Goal: Use online tool/utility: Utilize a website feature to perform a specific function

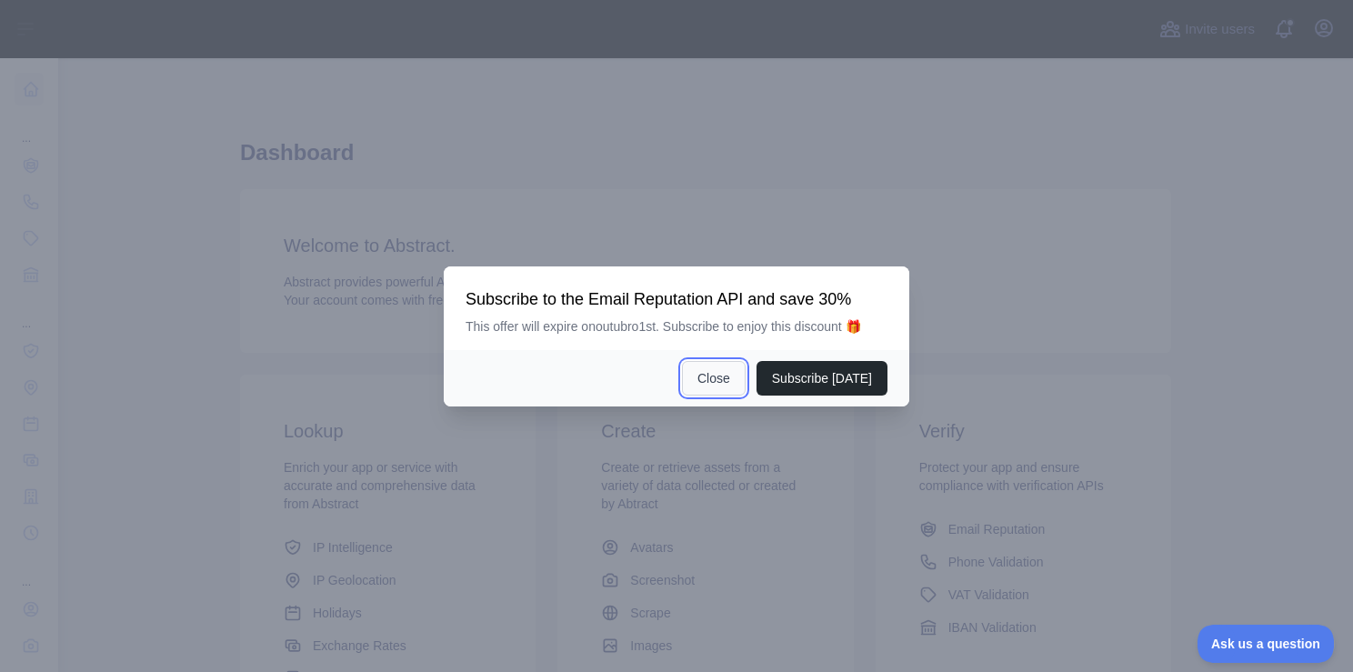
click at [746, 385] on button "Close" at bounding box center [714, 378] width 64 height 35
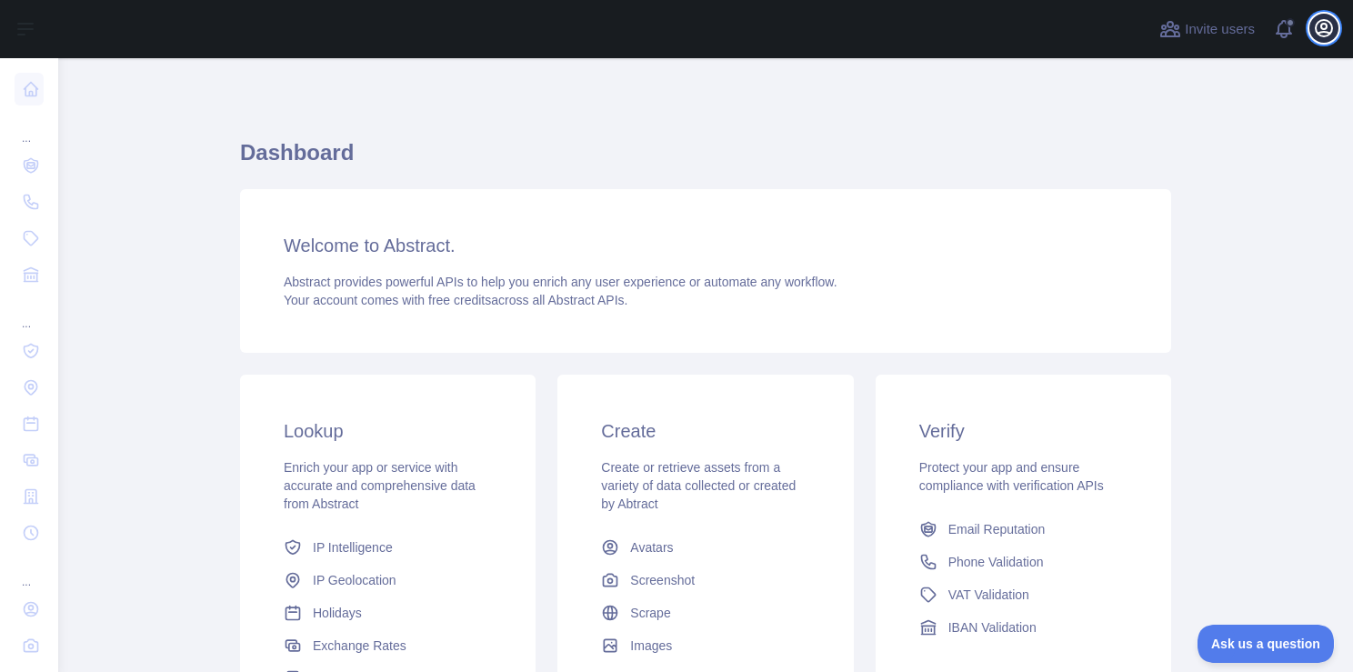
click at [1323, 28] on icon "button" at bounding box center [1324, 28] width 16 height 16
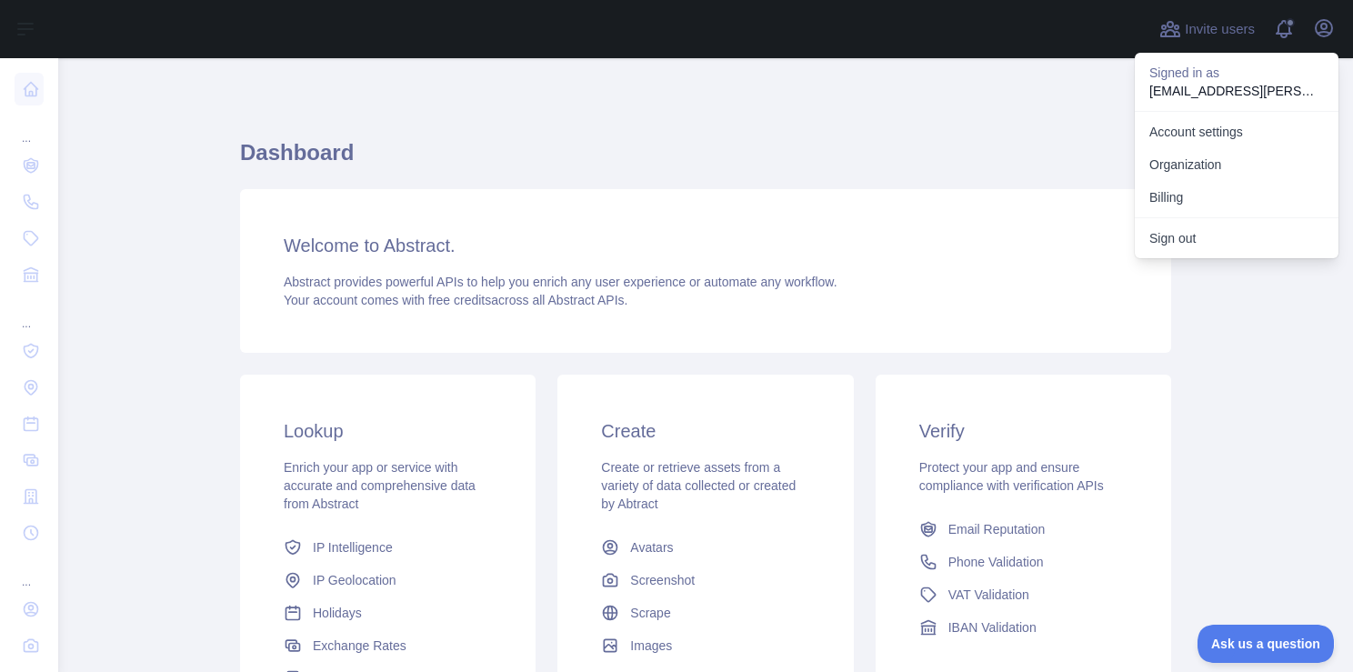
click at [1072, 115] on div "Dashboard Welcome to Abstract. Abstract provides powerful APIs to help you enri…" at bounding box center [705, 449] width 931 height 695
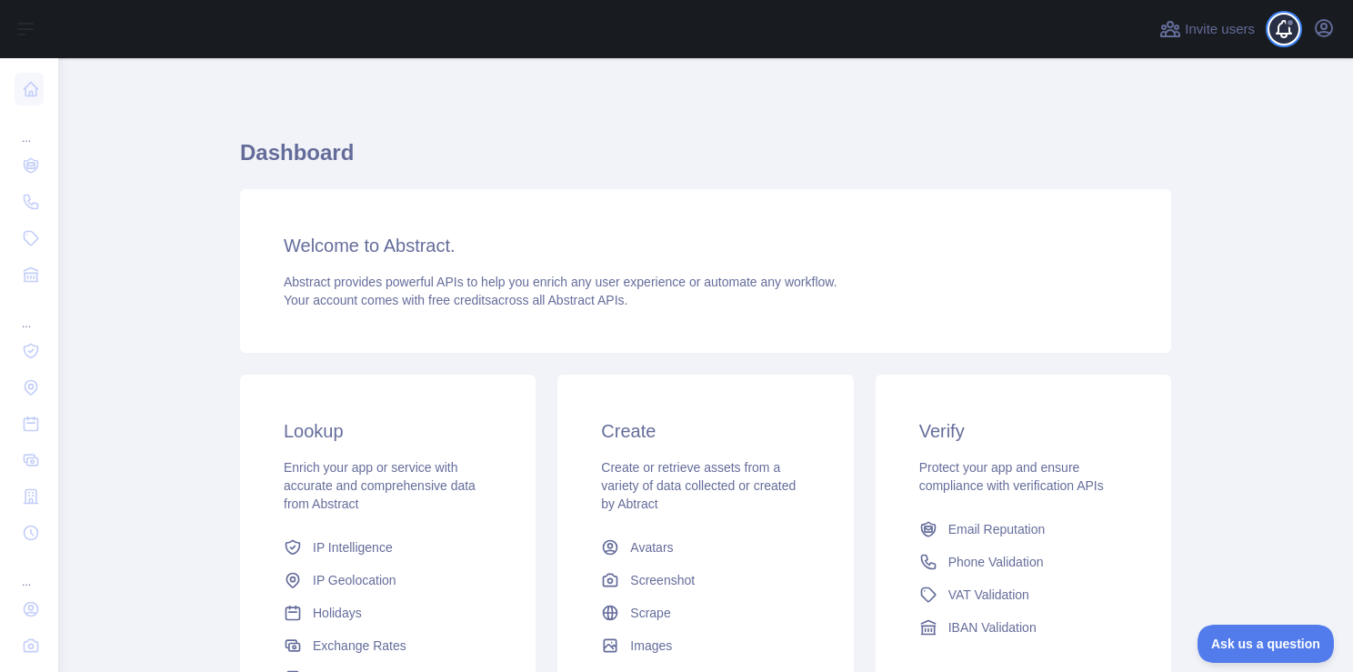
click at [1290, 44] on span at bounding box center [1291, 29] width 36 height 58
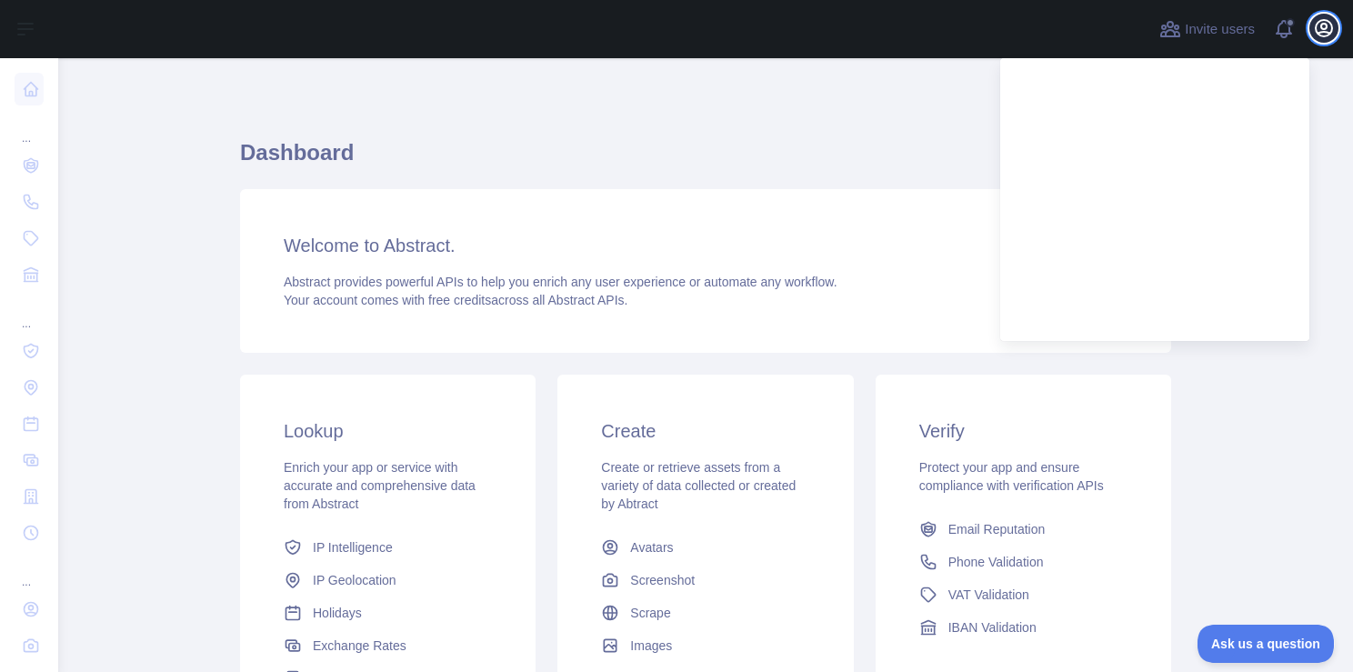
click at [1323, 30] on icon "button" at bounding box center [1324, 28] width 22 height 22
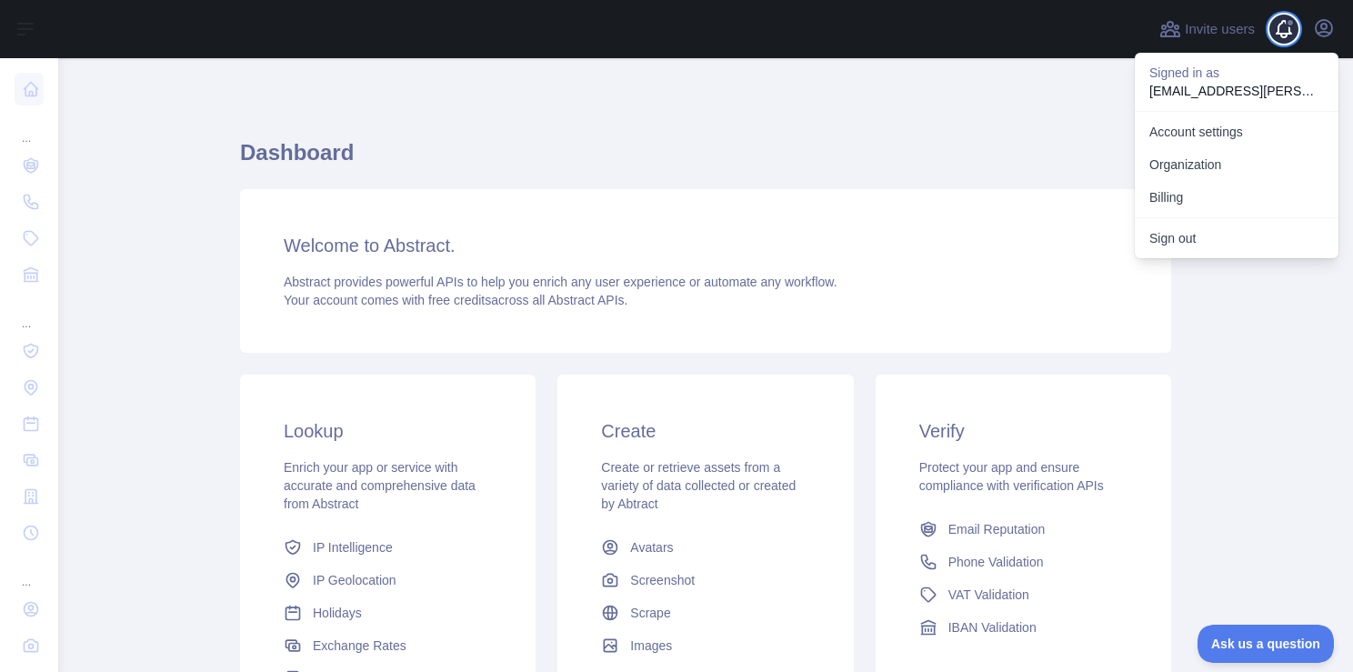
click at [1293, 26] on span at bounding box center [1291, 29] width 36 height 58
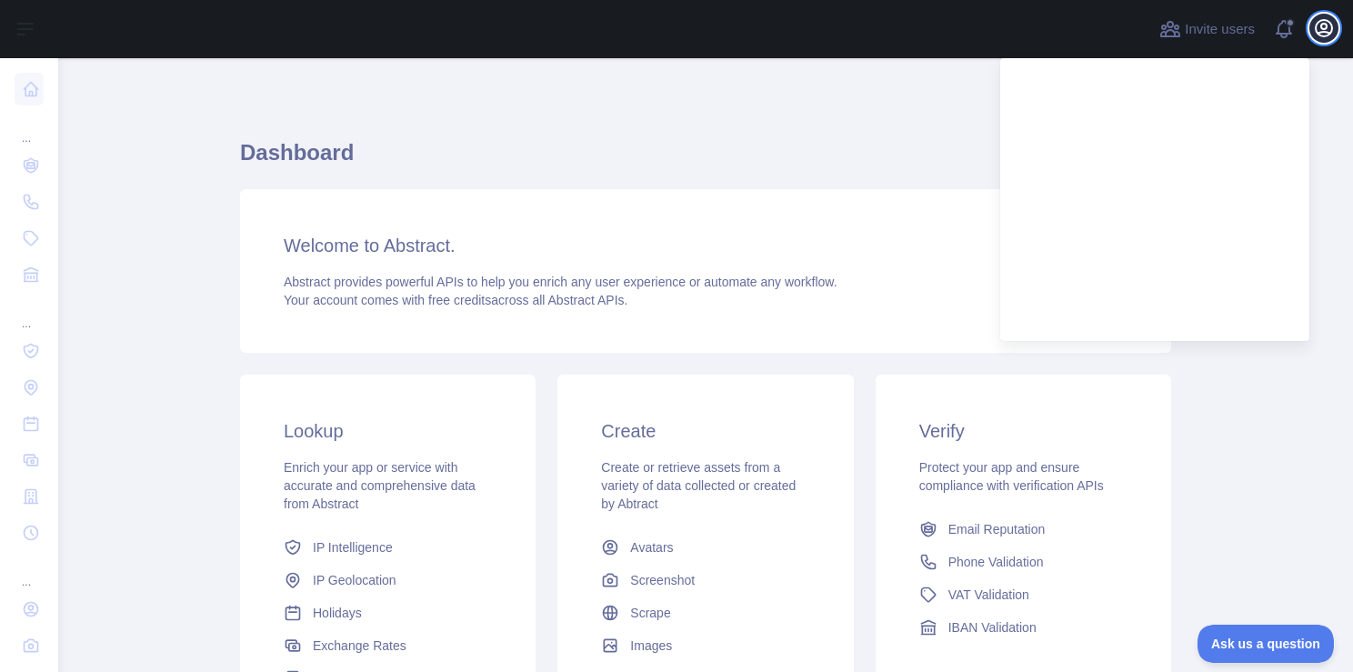
click at [1317, 30] on icon "button" at bounding box center [1324, 28] width 22 height 22
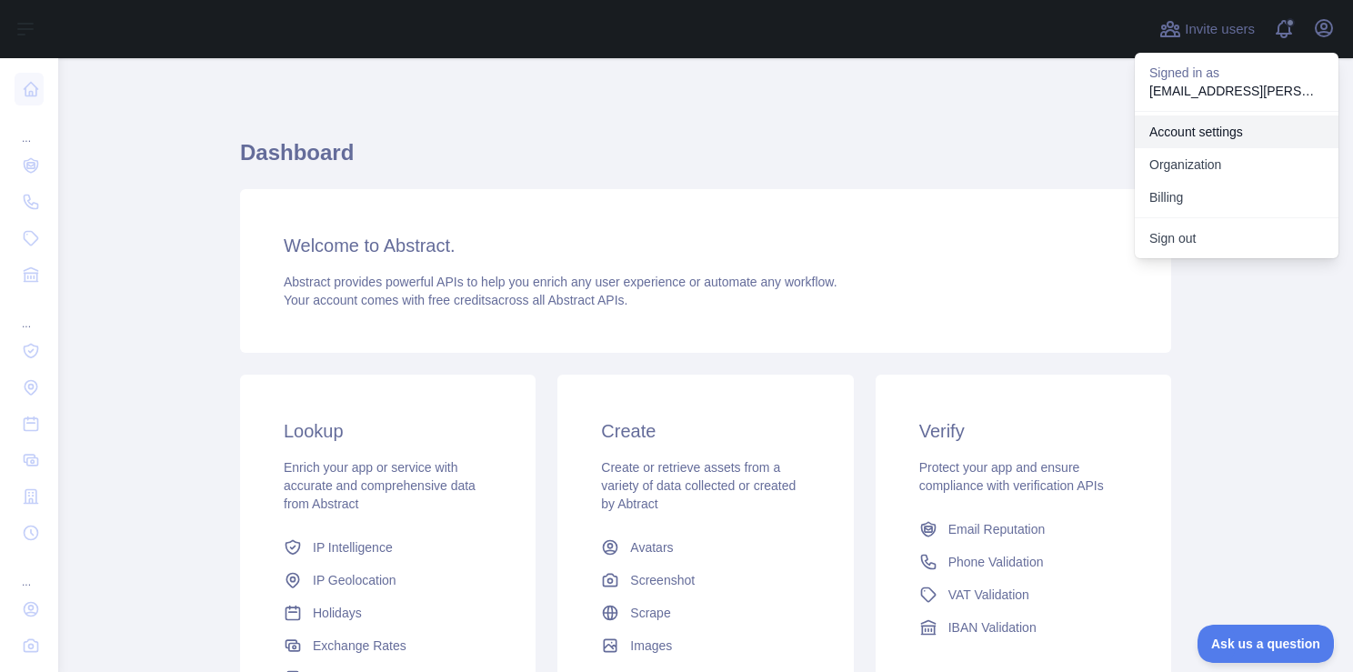
click at [1229, 143] on link "Account settings" at bounding box center [1237, 131] width 204 height 33
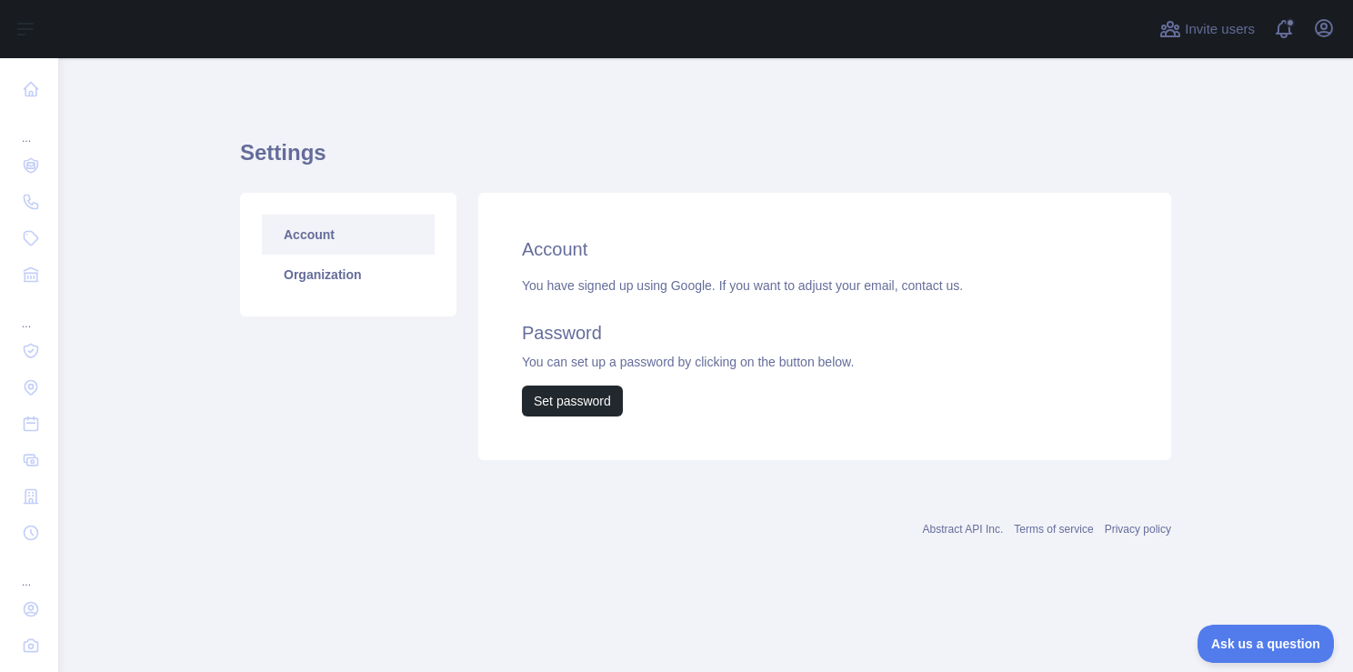
click at [1332, 12] on div "Invite users View notifications Open user menu" at bounding box center [1247, 29] width 183 height 58
click at [1327, 18] on icon "button" at bounding box center [1324, 28] width 22 height 22
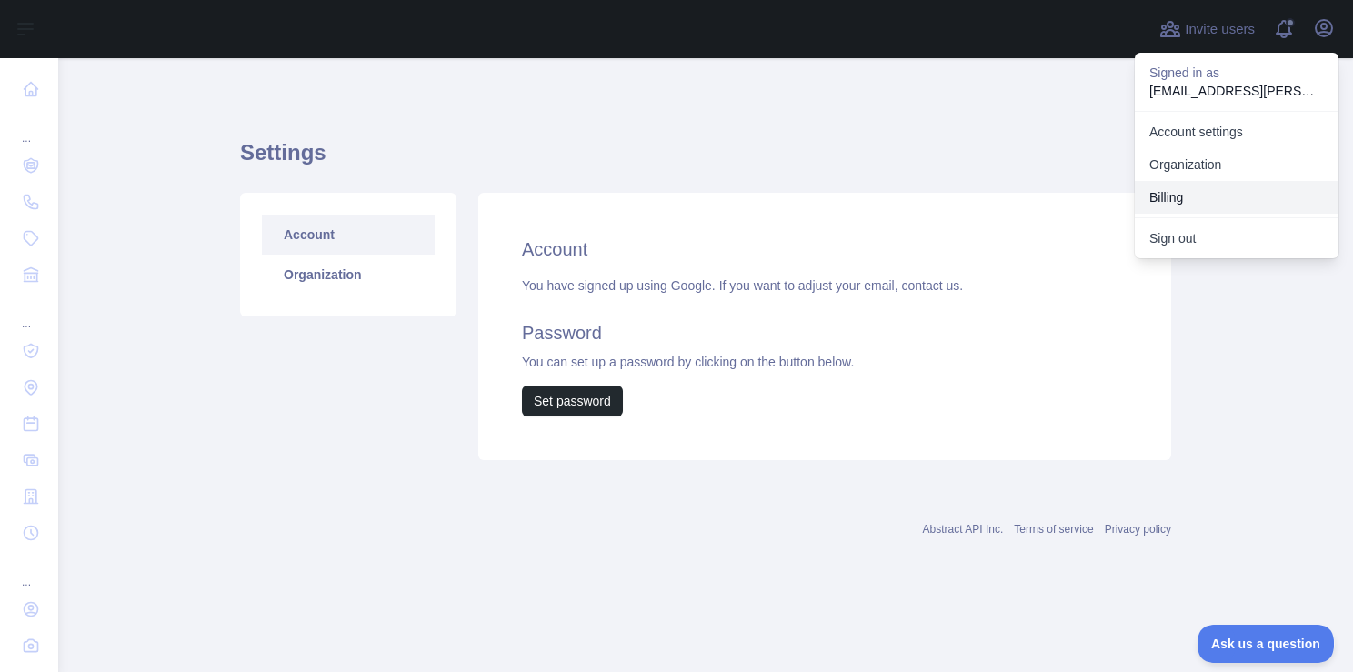
click at [1167, 204] on button "Billing" at bounding box center [1237, 197] width 204 height 33
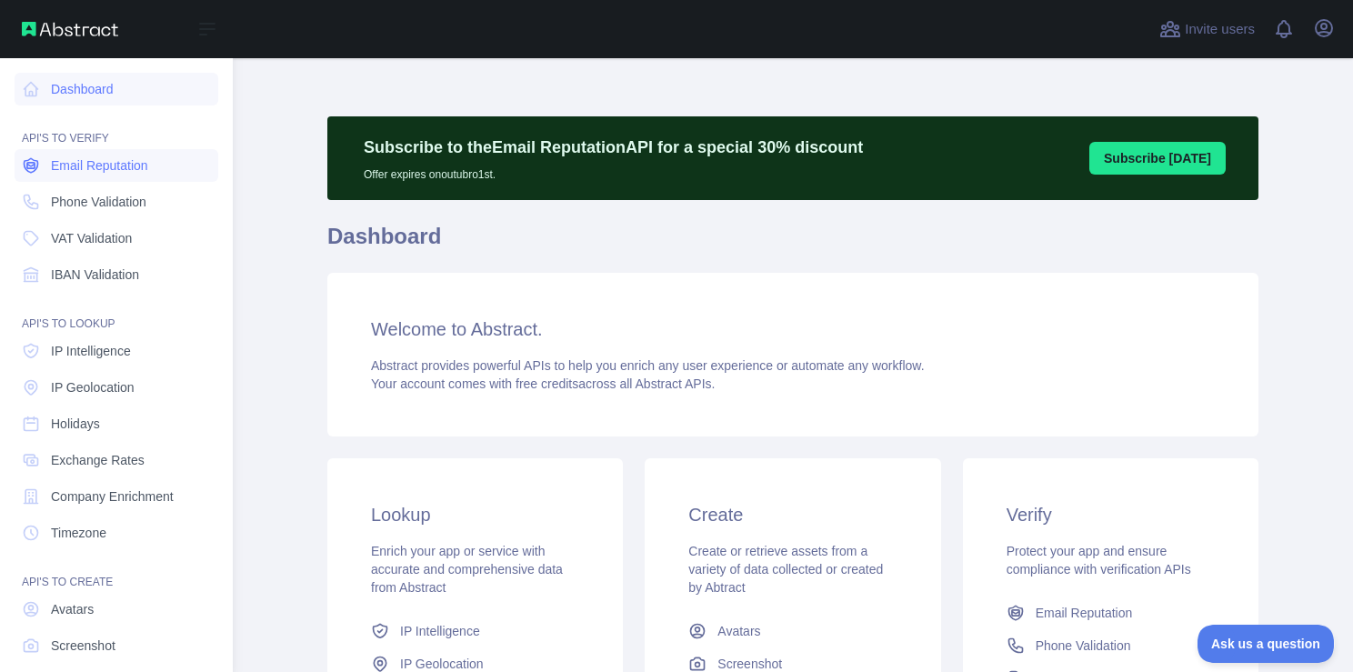
click at [142, 161] on span "Email Reputation" at bounding box center [99, 165] width 97 height 18
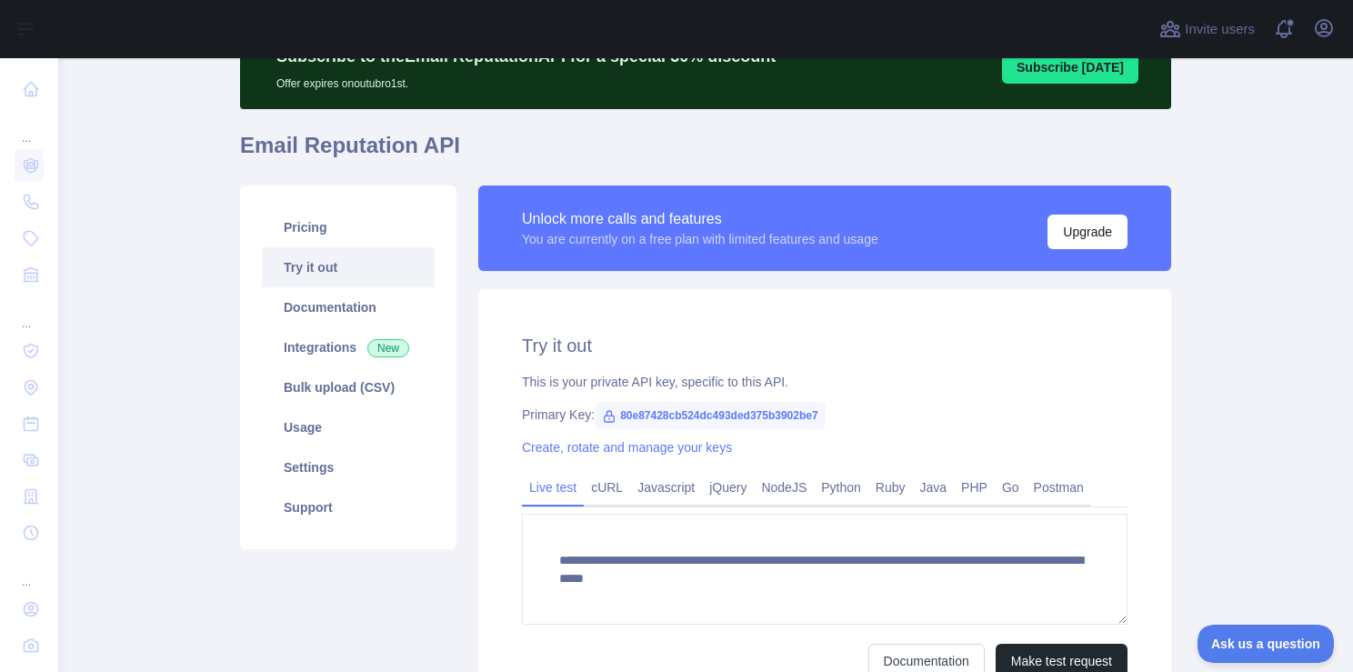
scroll to position [182, 0]
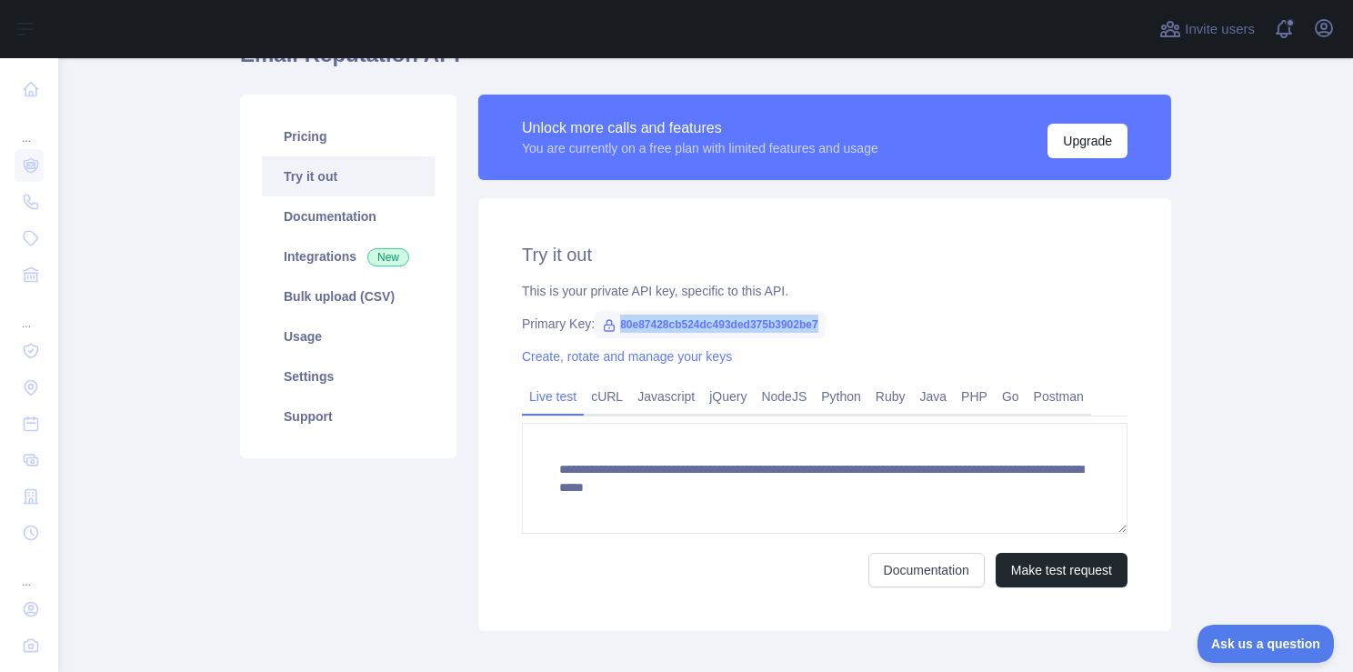
drag, startPoint x: 610, startPoint y: 324, endPoint x: 821, endPoint y: 331, distance: 211.1
click at [821, 331] on div "Primary Key: 80e87428cb524dc493ded375b3902be7" at bounding box center [825, 324] width 606 height 18
copy span "80e87428cb524dc493ded375b3902be7"
click at [768, 260] on h2 "Try it out" at bounding box center [825, 254] width 606 height 25
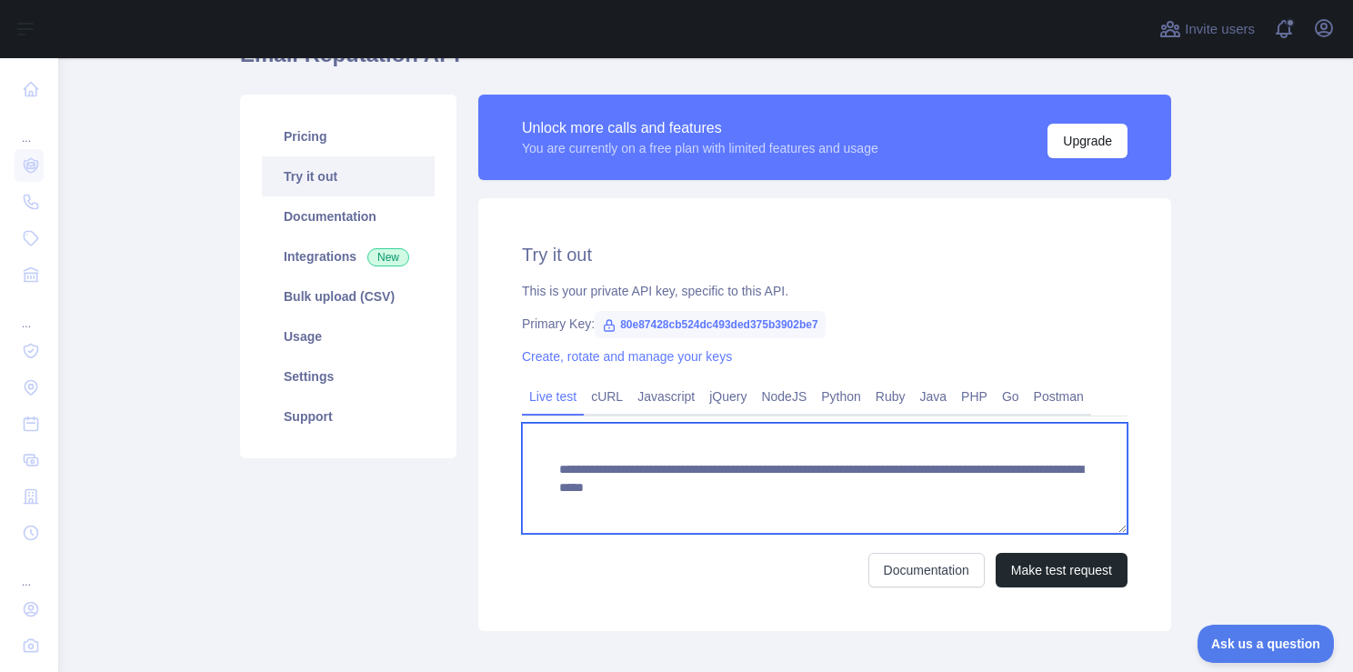
drag, startPoint x: 879, startPoint y: 491, endPoint x: 1058, endPoint y: 496, distance: 179.2
click at [1058, 496] on textarea "**********" at bounding box center [825, 478] width 606 height 111
paste textarea "***"
type textarea "**********"
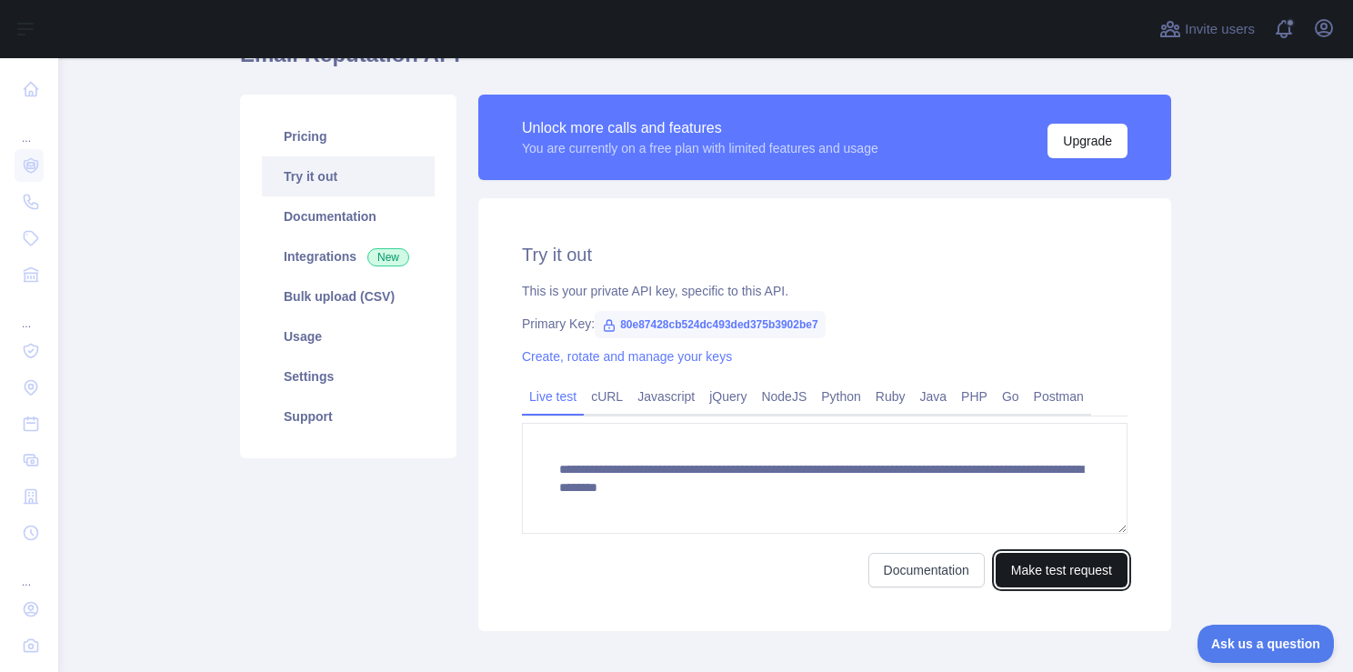
click at [1050, 562] on button "Make test request" at bounding box center [1062, 570] width 132 height 35
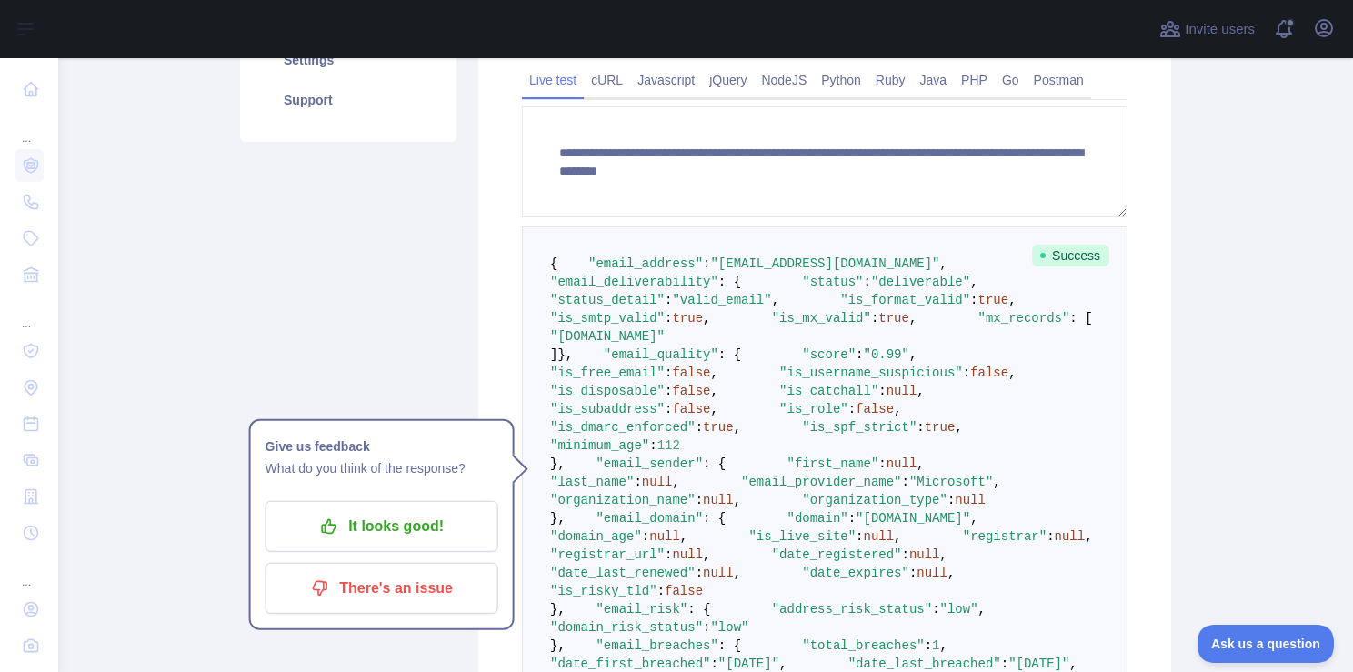
scroll to position [455, 0]
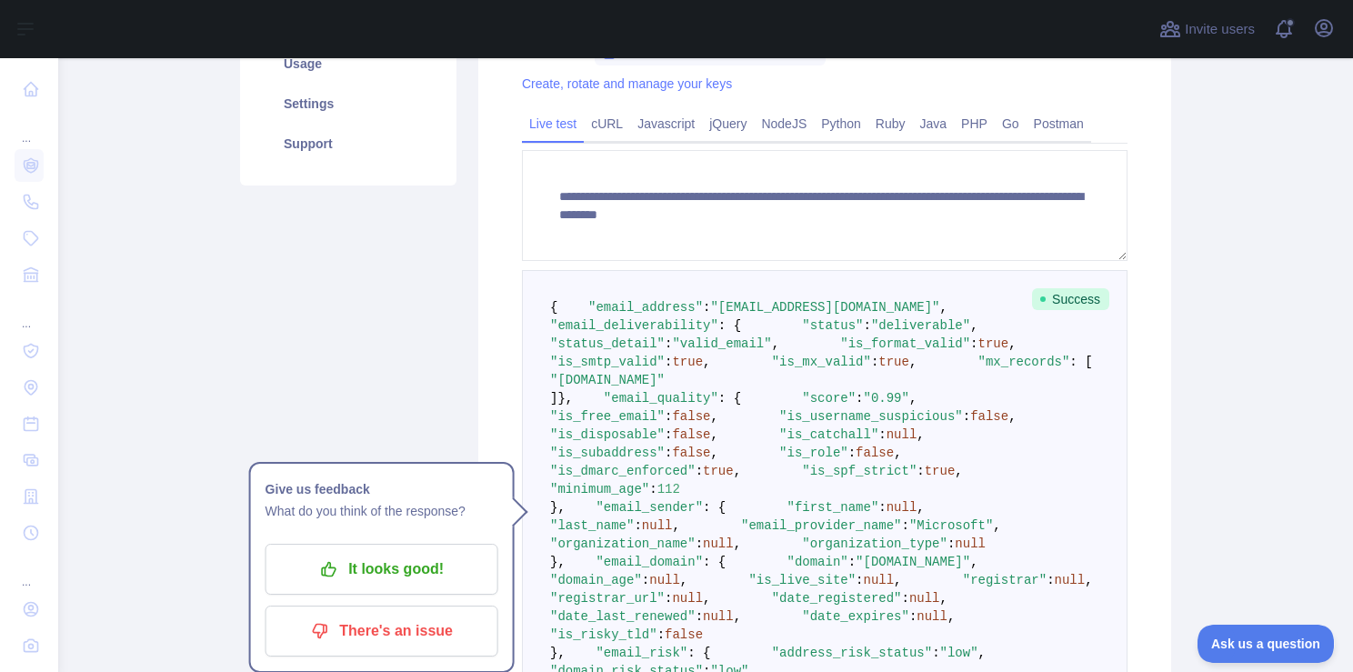
drag, startPoint x: 560, startPoint y: 325, endPoint x: 1033, endPoint y: 453, distance: 489.6
click at [1038, 469] on pre "{ "email_address" : "kely@contabilidadeconexus.com.br" , "email_deliverability"…" at bounding box center [825, 534] width 606 height 529
click at [930, 373] on pre "{ "email_address" : "kely@contabilidadeconexus.com.br" , "email_deliverability"…" at bounding box center [825, 534] width 606 height 529
click at [848, 377] on pre "{ "email_address" : "kely@contabilidadeconexus.com.br" , "email_deliverability"…" at bounding box center [825, 534] width 606 height 529
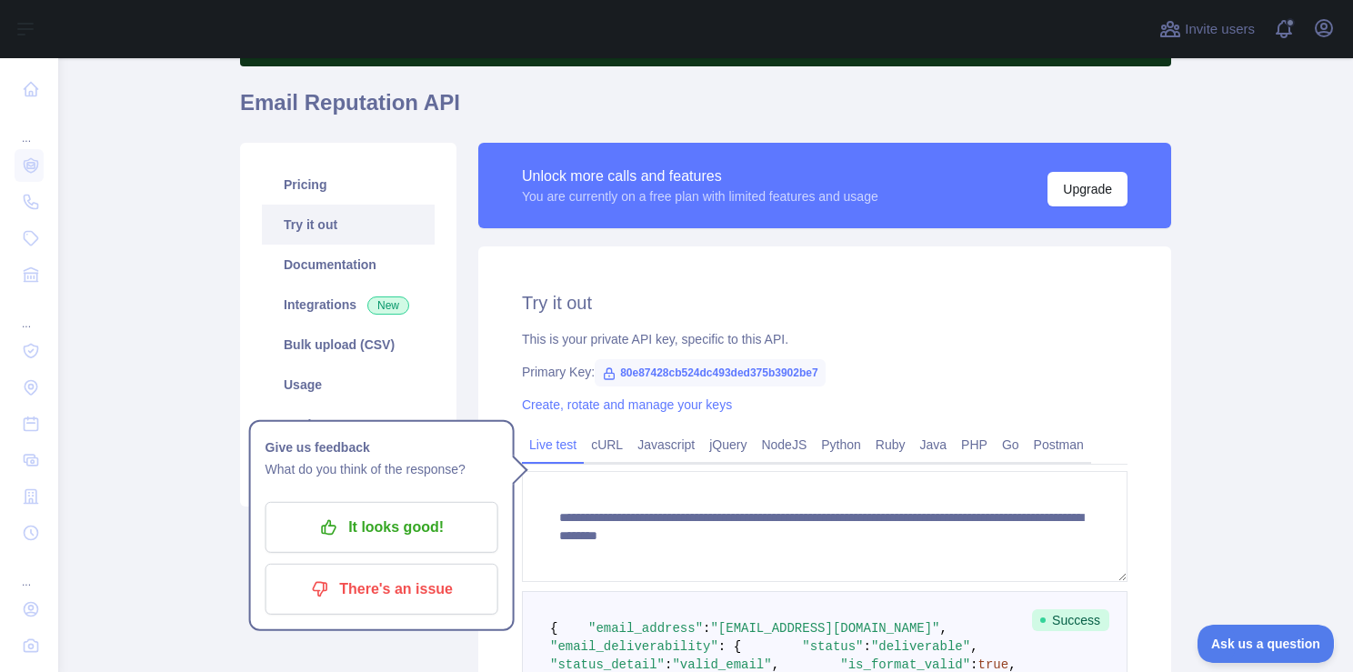
scroll to position [91, 0]
